Goal: Transaction & Acquisition: Purchase product/service

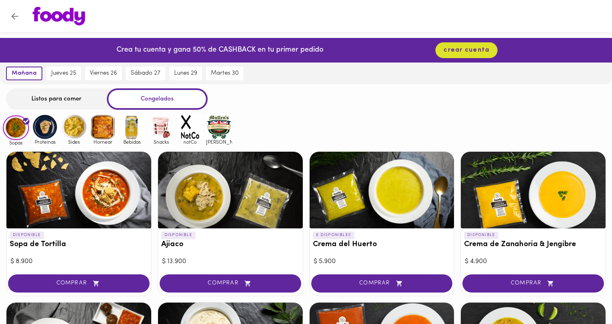
click at [49, 128] on img at bounding box center [45, 127] width 26 height 26
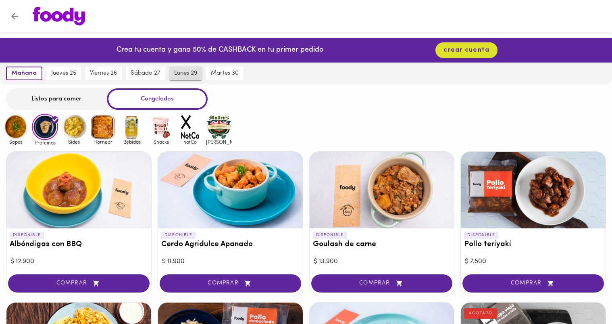
click at [193, 74] on span "lunes 29" at bounding box center [185, 73] width 23 height 7
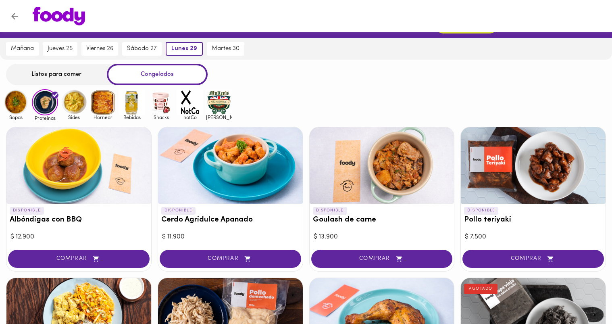
scroll to position [23, 0]
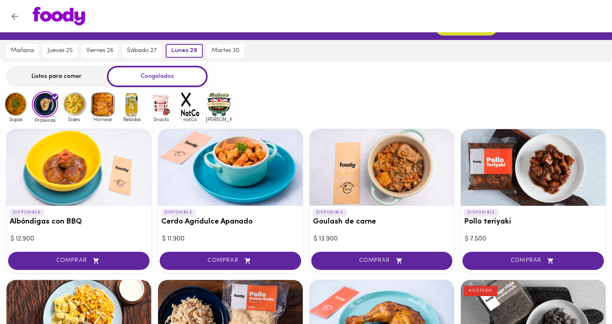
click at [74, 108] on img at bounding box center [74, 104] width 26 height 26
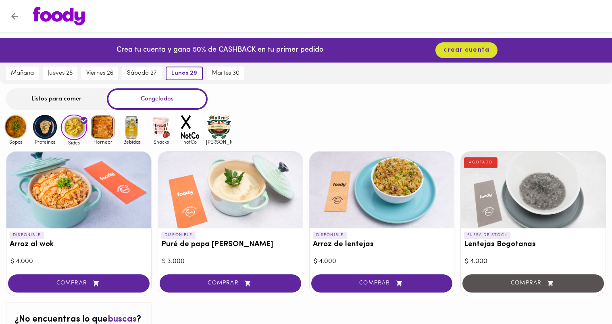
click at [109, 127] on img at bounding box center [103, 127] width 26 height 26
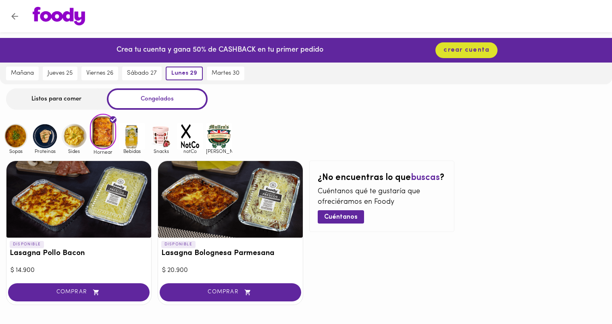
click at [188, 134] on img at bounding box center [190, 136] width 26 height 26
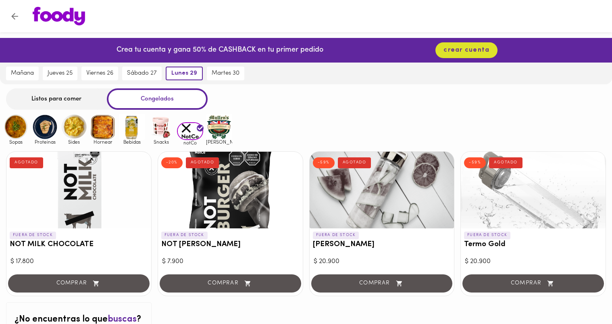
click at [219, 134] on img at bounding box center [219, 127] width 26 height 26
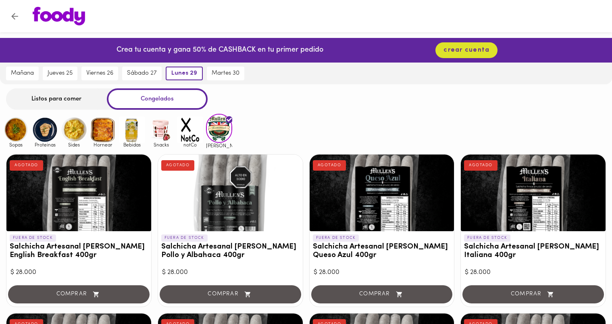
click at [131, 129] on img at bounding box center [132, 130] width 26 height 26
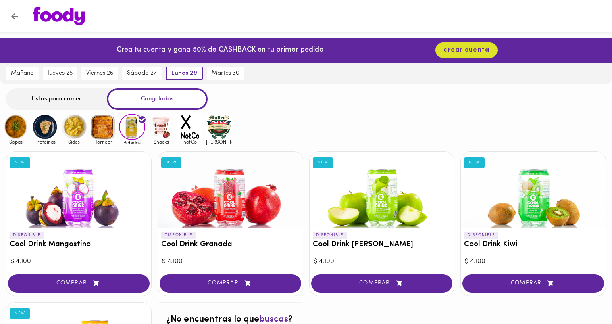
click at [145, 133] on div "Bebidas" at bounding box center [132, 129] width 26 height 31
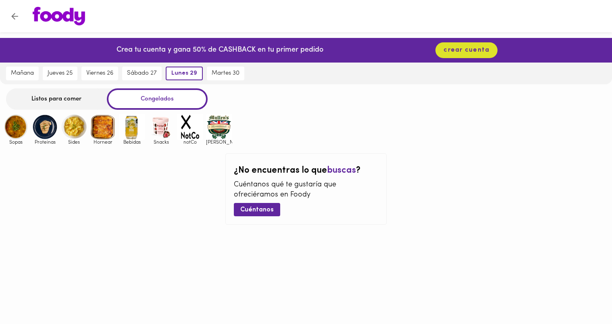
click at [163, 131] on img at bounding box center [161, 127] width 26 height 26
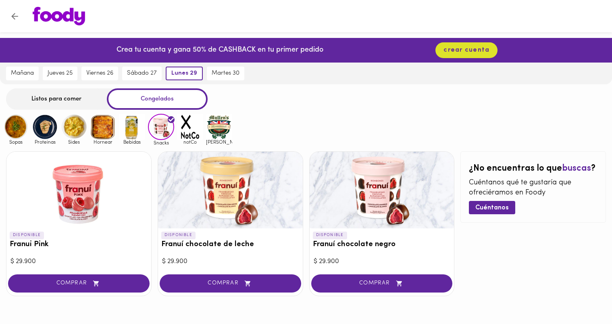
click at [36, 129] on img at bounding box center [45, 127] width 26 height 26
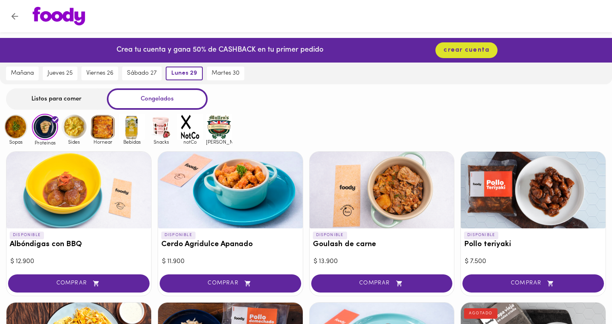
click at [73, 97] on div "Listos para comer" at bounding box center [56, 98] width 101 height 21
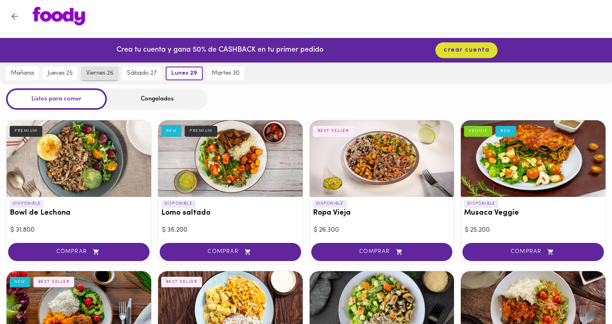
click at [99, 75] on span "viernes 26" at bounding box center [99, 73] width 27 height 7
